Goal: Information Seeking & Learning: Compare options

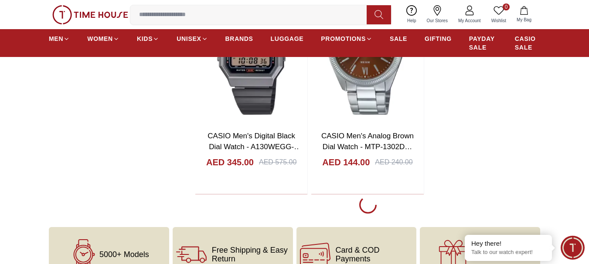
scroll to position [1612, 0]
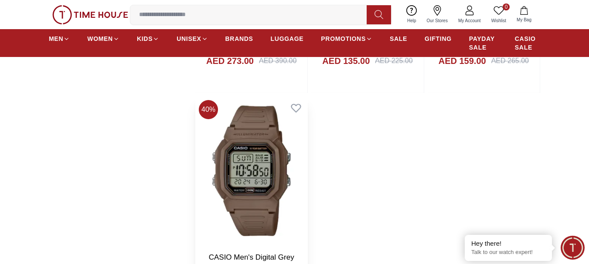
scroll to position [3485, 0]
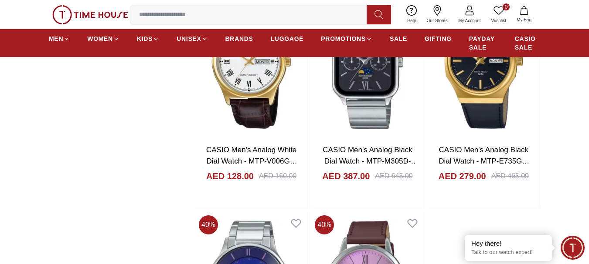
scroll to position [5924, 0]
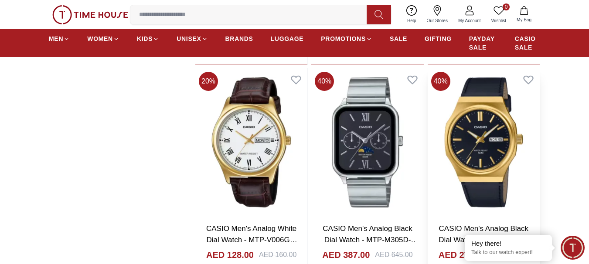
click at [487, 161] on img at bounding box center [483, 142] width 112 height 148
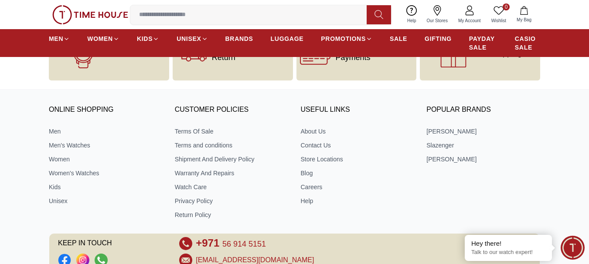
scroll to position [1230, 0]
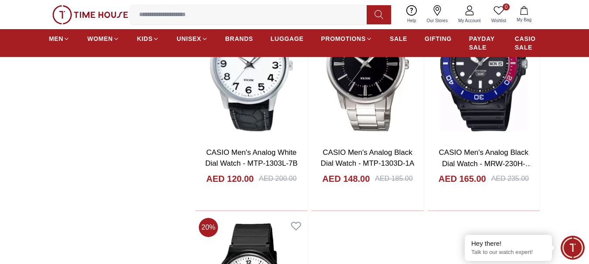
scroll to position [7431, 0]
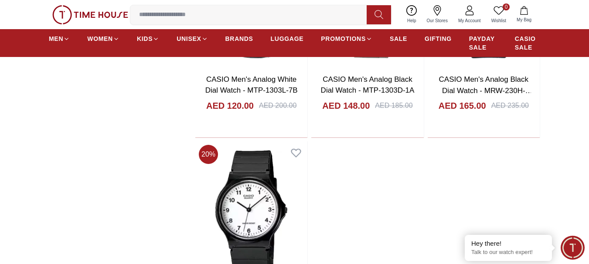
scroll to position [7894, 0]
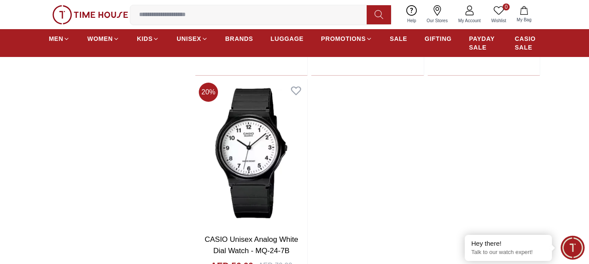
scroll to position [7676, 0]
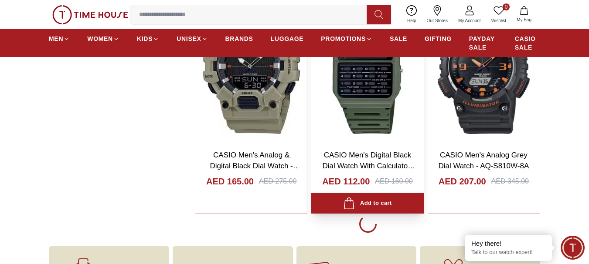
scroll to position [9070, 0]
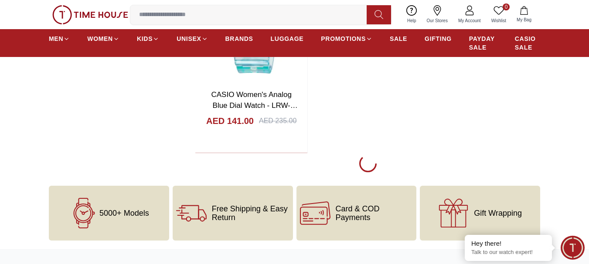
scroll to position [12337, 0]
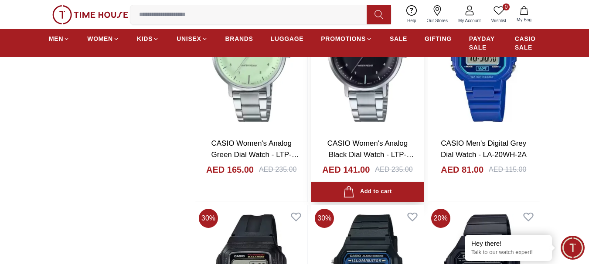
scroll to position [12491, 0]
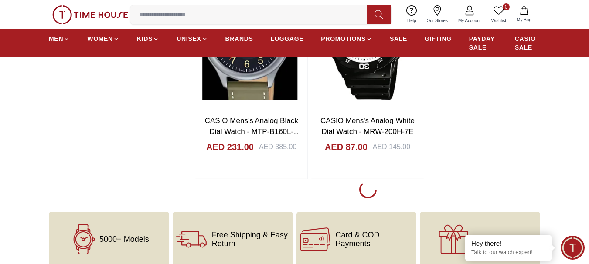
scroll to position [15212, 0]
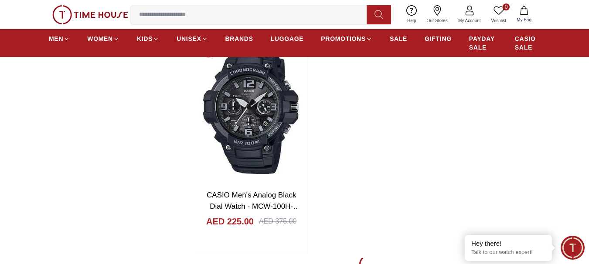
scroll to position [16650, 0]
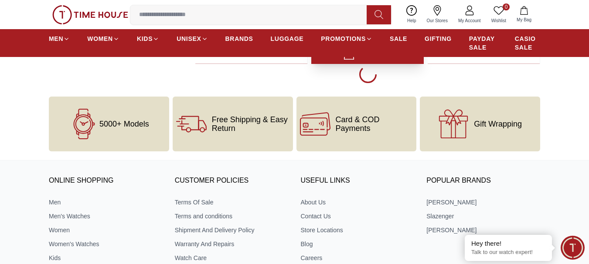
scroll to position [18175, 0]
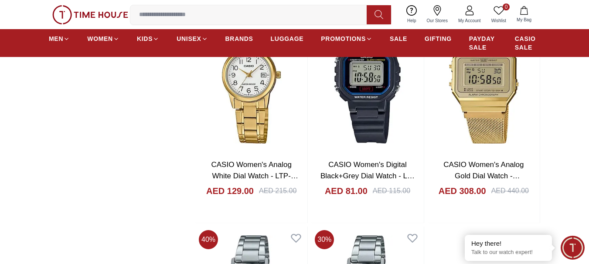
scroll to position [19612, 0]
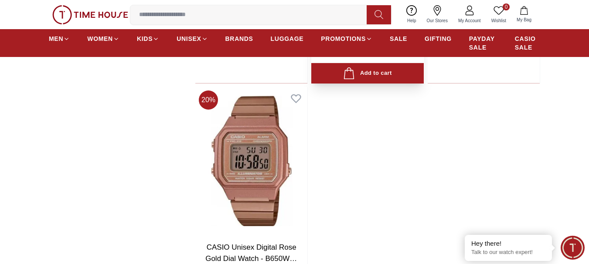
scroll to position [21268, 0]
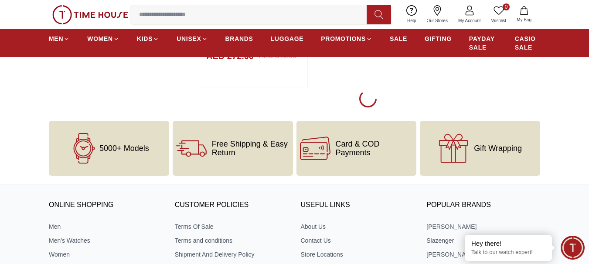
scroll to position [21137, 0]
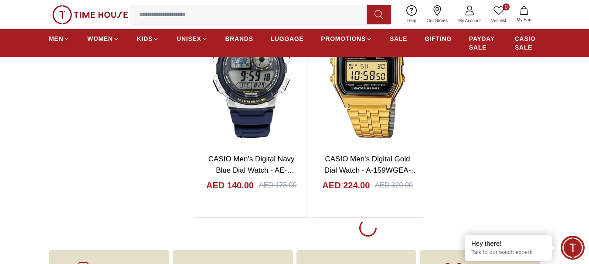
scroll to position [24099, 0]
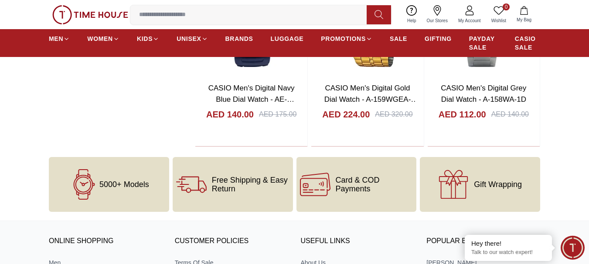
scroll to position [24186, 0]
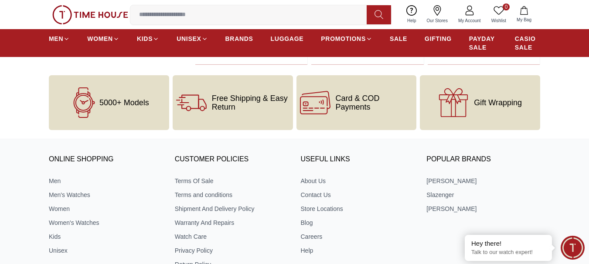
click at [228, 14] on input at bounding box center [251, 14] width 243 height 17
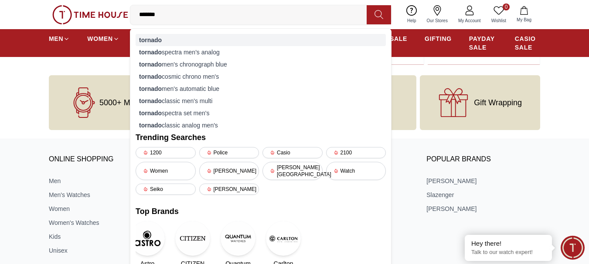
type input "*******"
click at [181, 34] on div "tornado" at bounding box center [260, 40] width 250 height 12
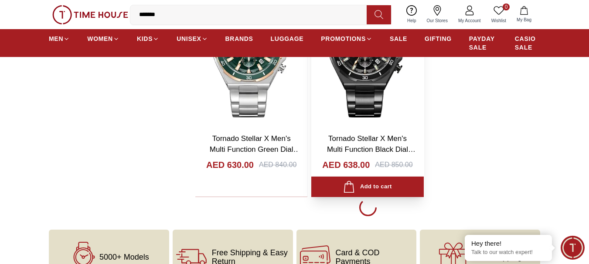
scroll to position [1568, 0]
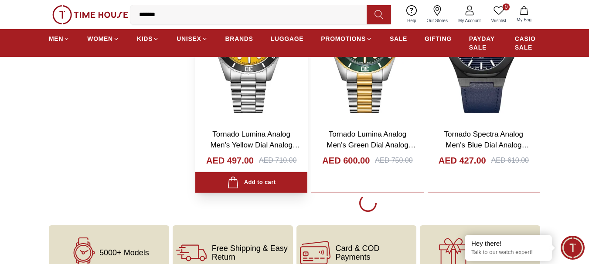
scroll to position [4530, 0]
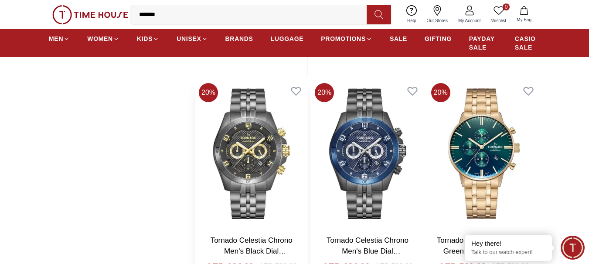
scroll to position [7405, 0]
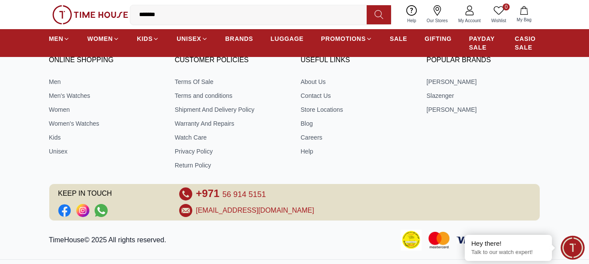
scroll to position [7844, 0]
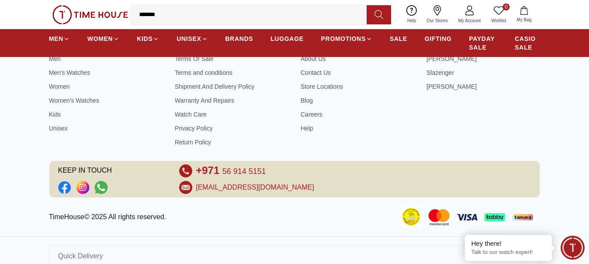
scroll to position [8918, 0]
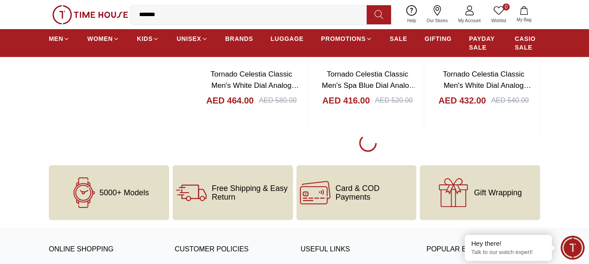
drag, startPoint x: 169, startPoint y: 17, endPoint x: 0, endPoint y: -17, distance: 172.8
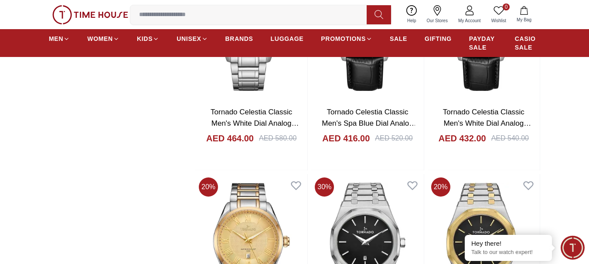
scroll to position [7842, 0]
